Goal: Transaction & Acquisition: Purchase product/service

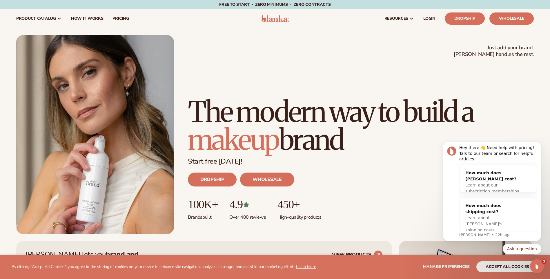
drag, startPoint x: 535, startPoint y: 1, endPoint x: 257, endPoint y: 48, distance: 282.3
click at [257, 48] on div "Just add your brand. Blanka handles the rest. beauty,[MEDICAL_DATA],wellness,ma…" at bounding box center [274, 134] width 517 height 199
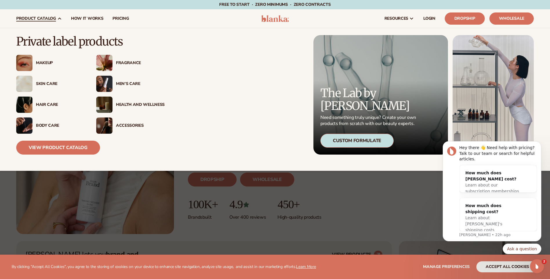
click at [43, 19] on span "product catalog" at bounding box center [36, 18] width 40 height 5
click at [48, 83] on div "Skin Care" at bounding box center [60, 83] width 49 height 5
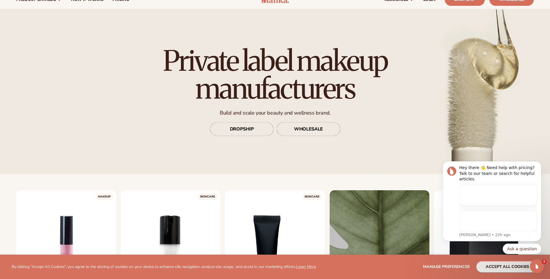
scroll to position [29, 0]
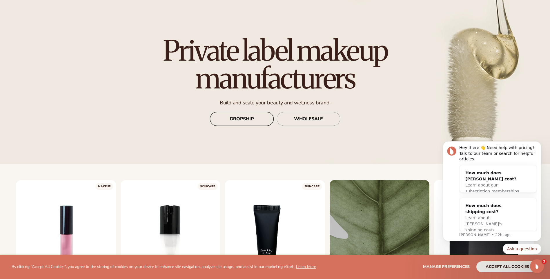
click at [231, 118] on link "DROPSHIP" at bounding box center [242, 119] width 64 height 14
drag, startPoint x: 326, startPoint y: 121, endPoint x: 302, endPoint y: 146, distance: 34.0
click at [302, 146] on div "Private label makeup manufacturers Build and scale your beauty and wellness bra…" at bounding box center [275, 81] width 550 height 165
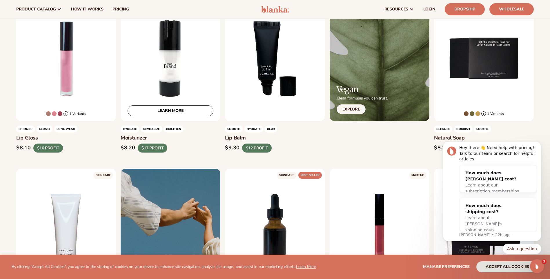
scroll to position [203, 0]
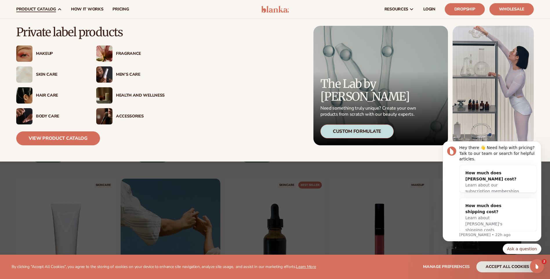
click at [128, 114] on div "Accessories" at bounding box center [140, 116] width 49 height 5
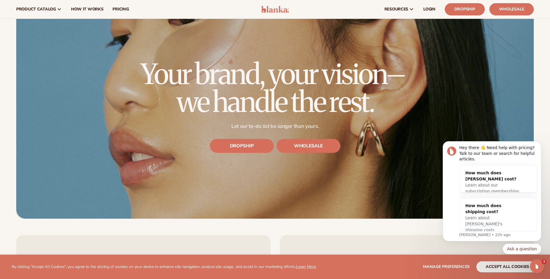
scroll to position [1825, 0]
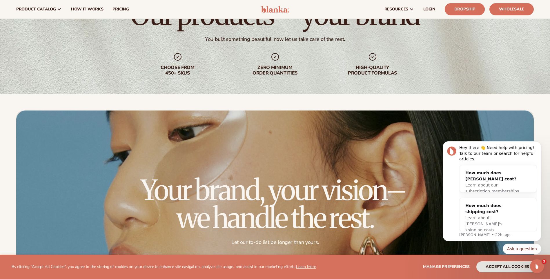
click at [457, 9] on link "Dropship" at bounding box center [464, 9] width 40 height 12
